Goal: Task Accomplishment & Management: Complete application form

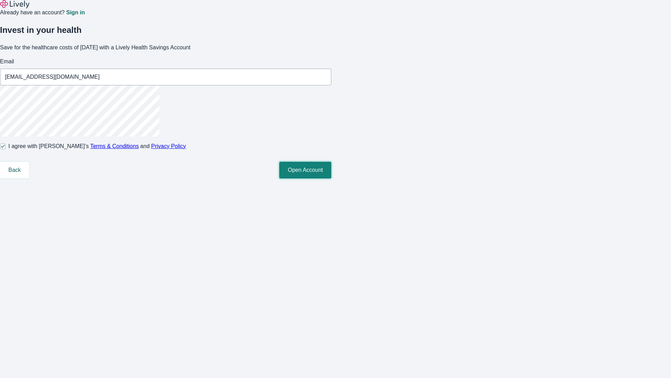
click at [331, 178] on button "Open Account" at bounding box center [305, 169] width 52 height 17
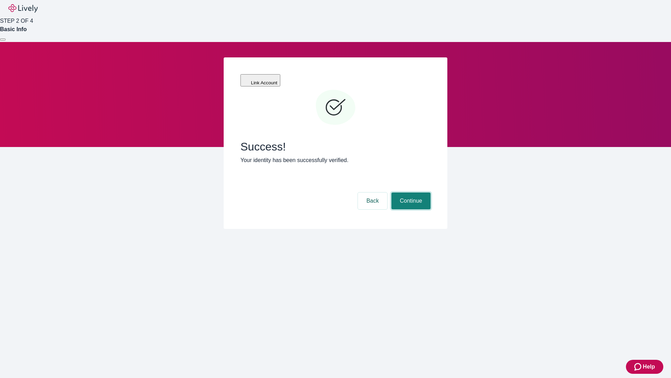
click at [410, 192] on button "Continue" at bounding box center [411, 200] width 39 height 17
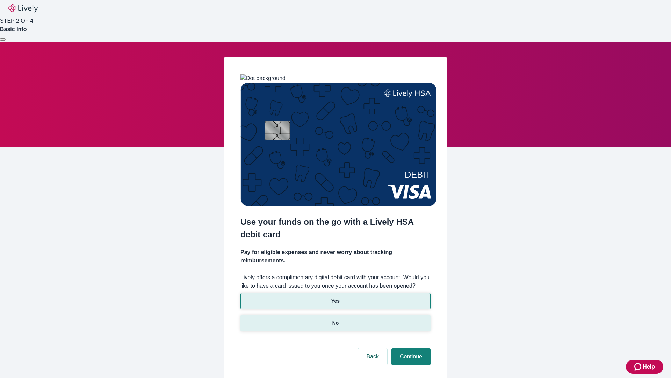
click at [335, 319] on p "No" at bounding box center [335, 322] width 7 height 7
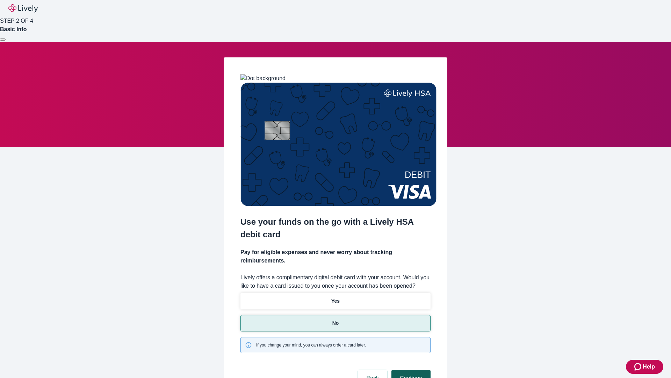
click at [410, 369] on button "Continue" at bounding box center [411, 377] width 39 height 17
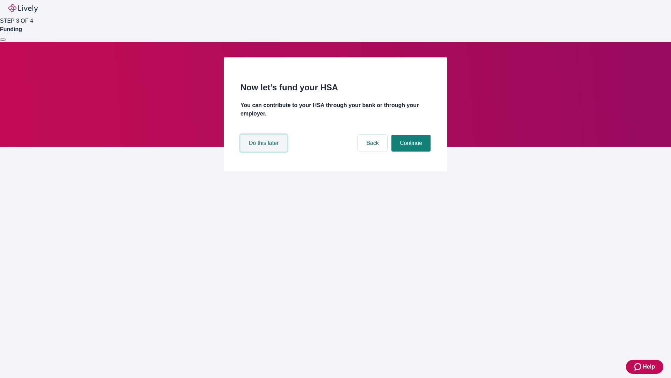
click at [265, 151] on button "Do this later" at bounding box center [263, 143] width 46 height 17
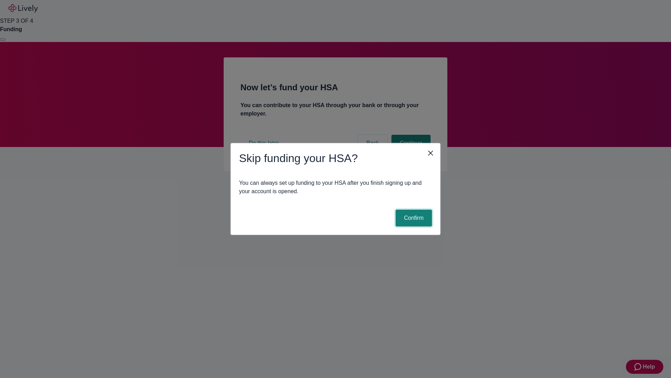
click at [413, 218] on button "Confirm" at bounding box center [414, 217] width 36 height 17
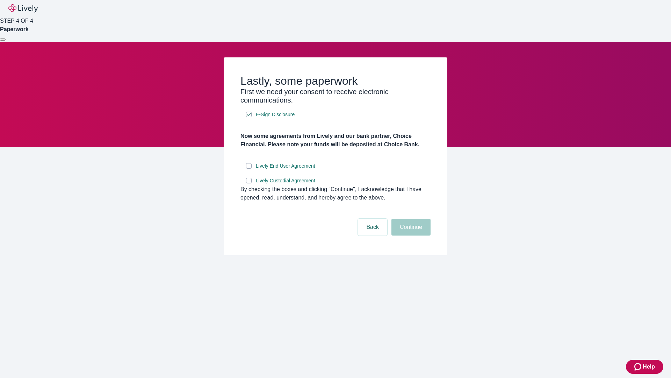
click at [249, 168] on input "Lively End User Agreement" at bounding box center [249, 166] width 6 height 6
checkbox input "true"
click at [249, 183] on input "Lively Custodial Agreement" at bounding box center [249, 181] width 6 height 6
checkbox input "true"
click at [410, 235] on button "Continue" at bounding box center [411, 226] width 39 height 17
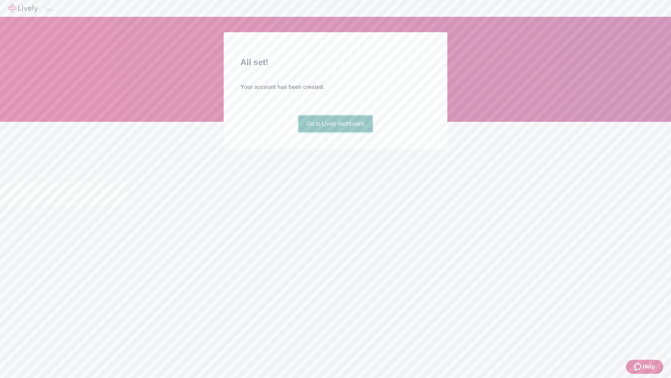
click at [335, 132] on link "Go to Lively dashboard" at bounding box center [336, 123] width 74 height 17
